Goal: Find specific page/section: Find specific page/section

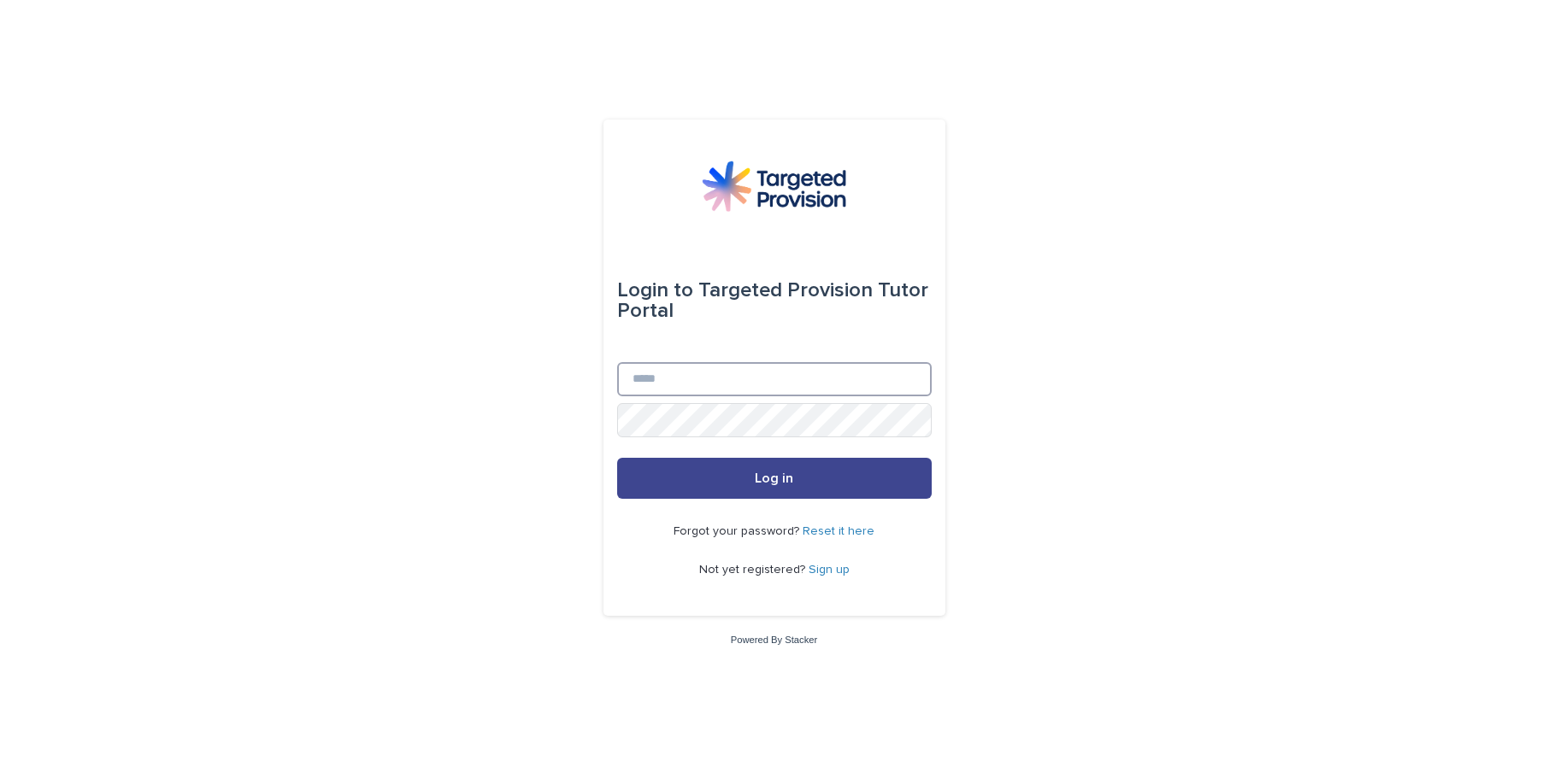
type input "**********"
click at [698, 484] on button "Log in" at bounding box center [774, 479] width 315 height 41
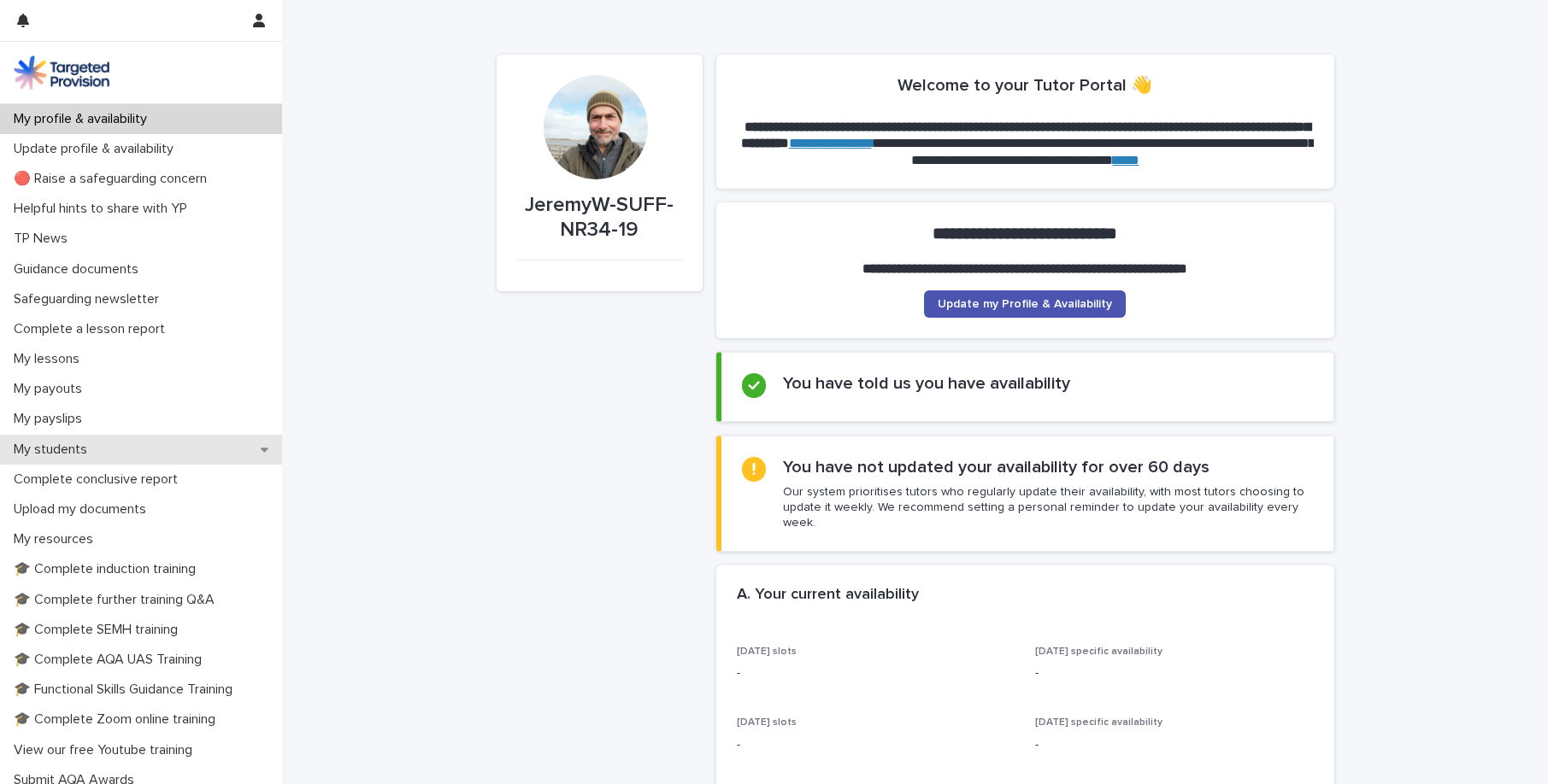
click at [117, 454] on div "My students" at bounding box center [141, 450] width 282 height 30
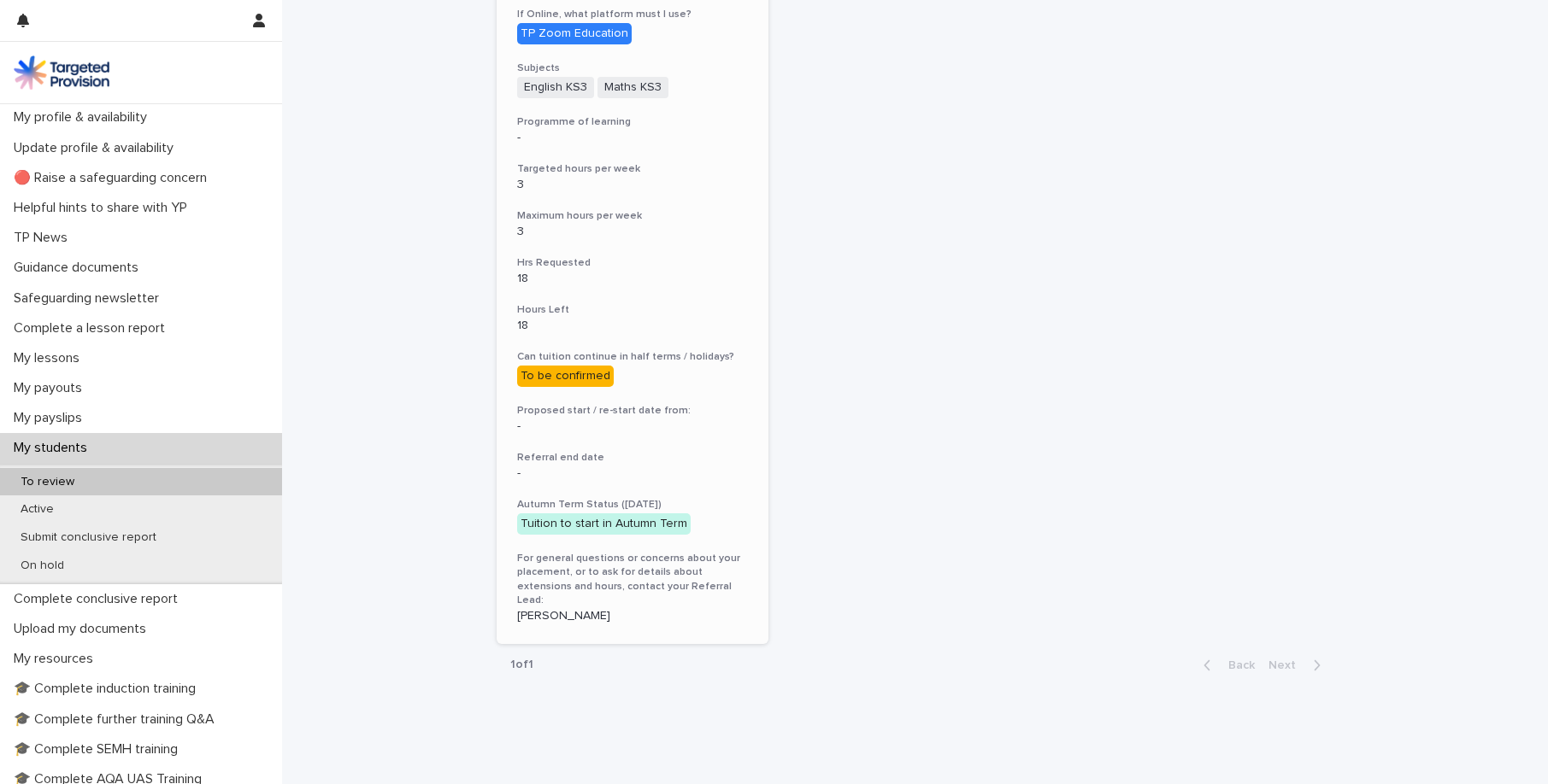
scroll to position [525, 0]
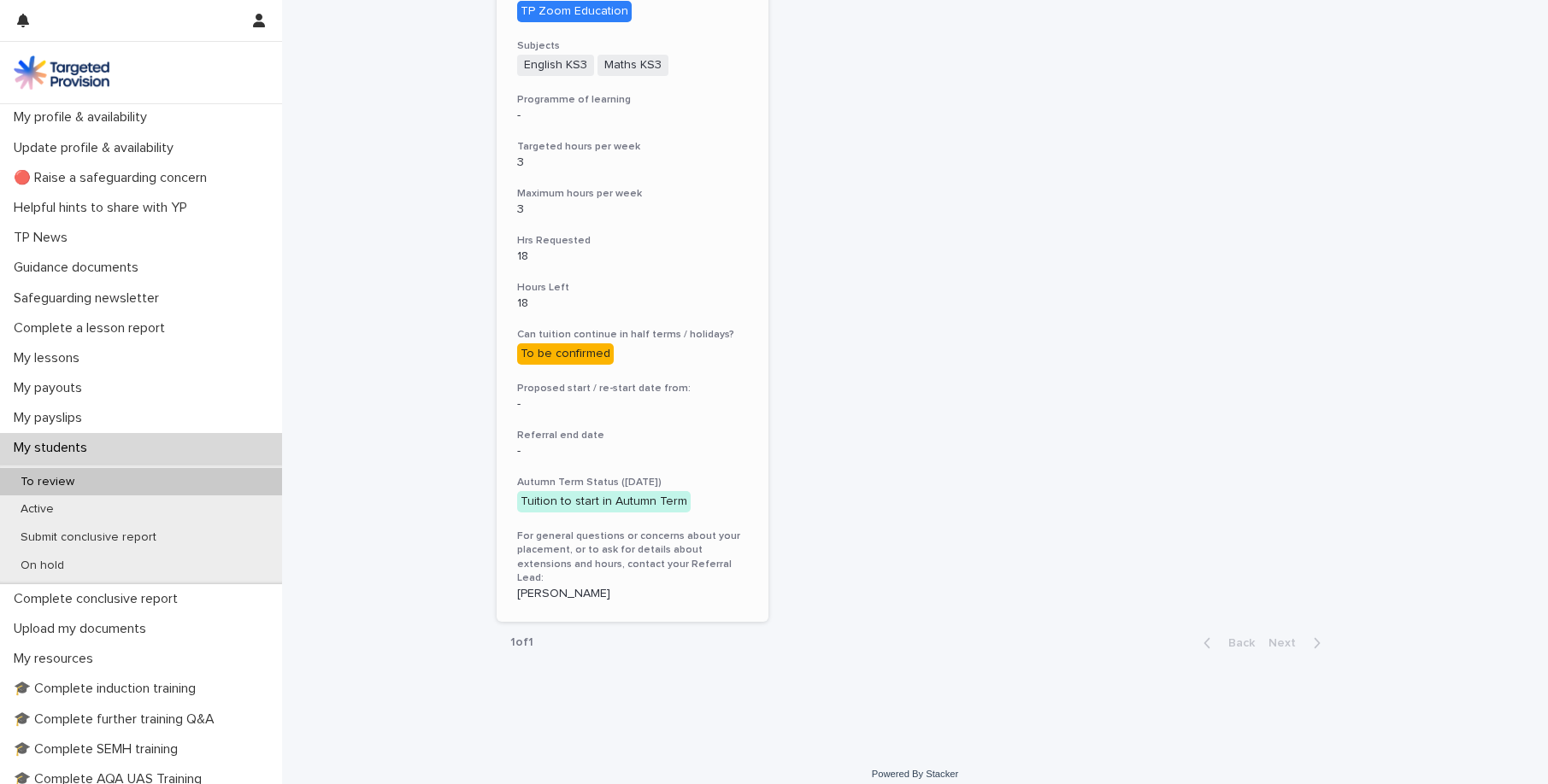
click at [732, 442] on div "-" at bounding box center [633, 449] width 232 height 18
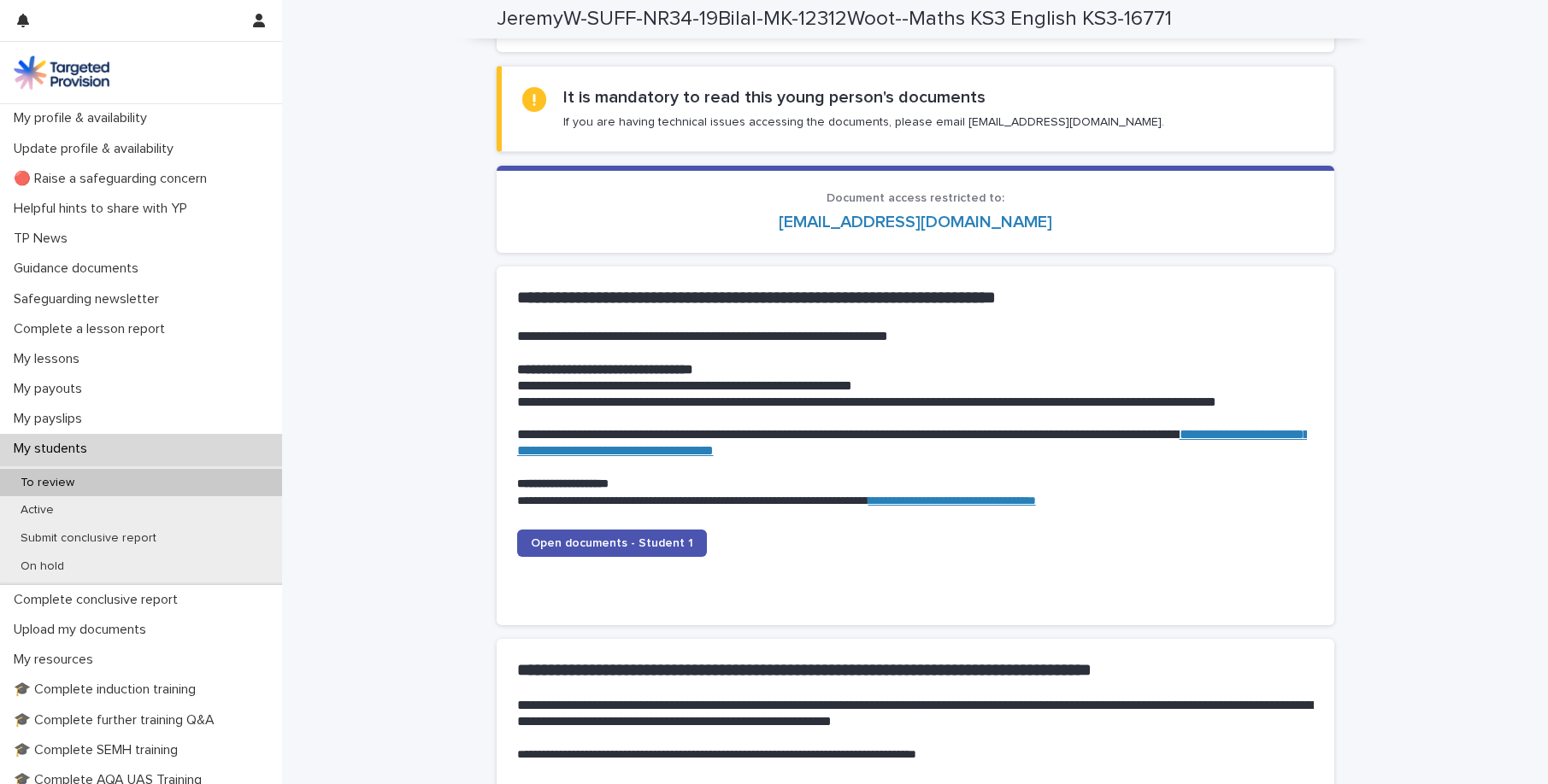
scroll to position [1505, 0]
click at [615, 545] on span "Open documents - Student 1" at bounding box center [612, 542] width 162 height 12
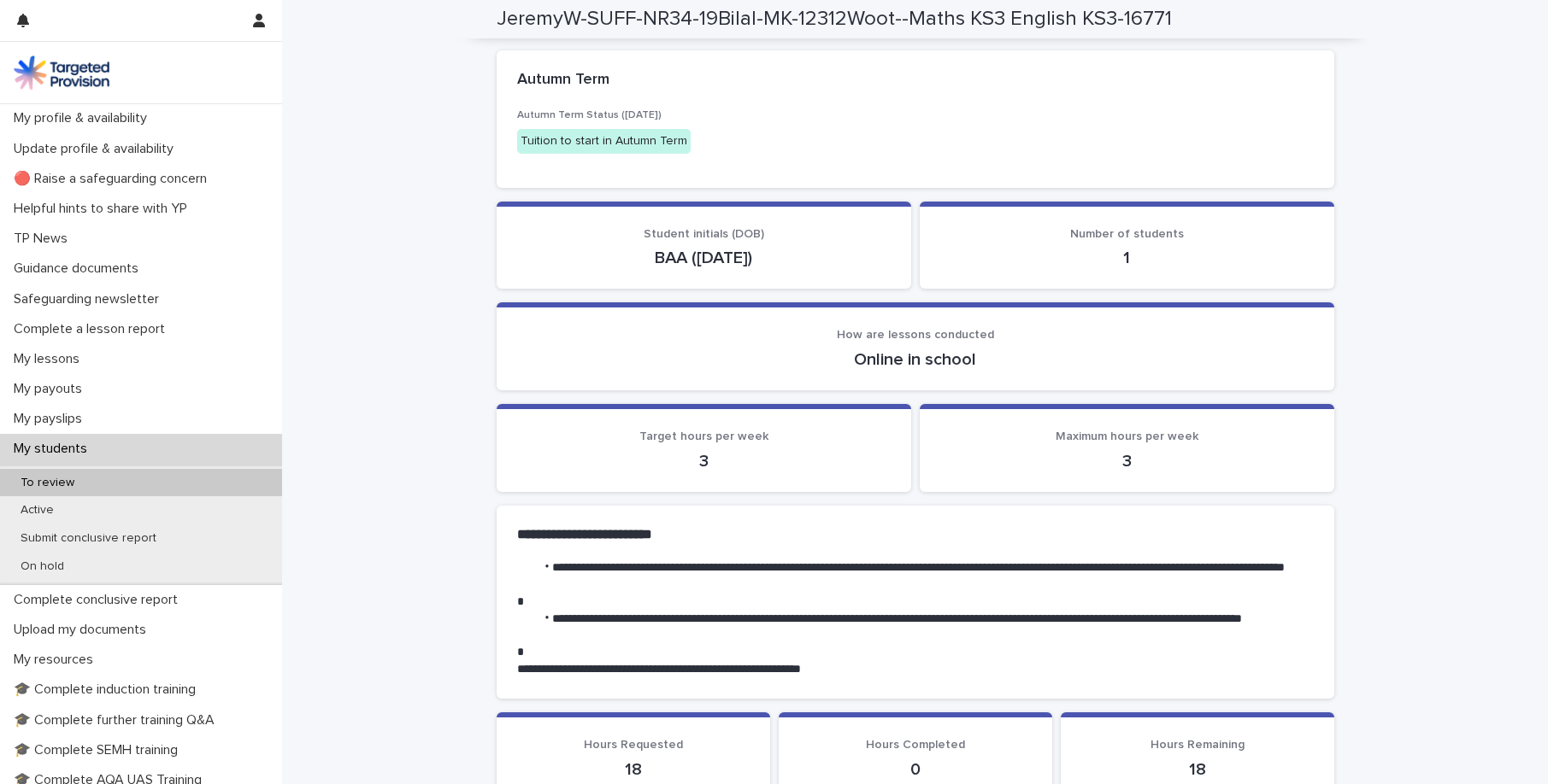
scroll to position [0, 0]
